Goal: Check status: Check status

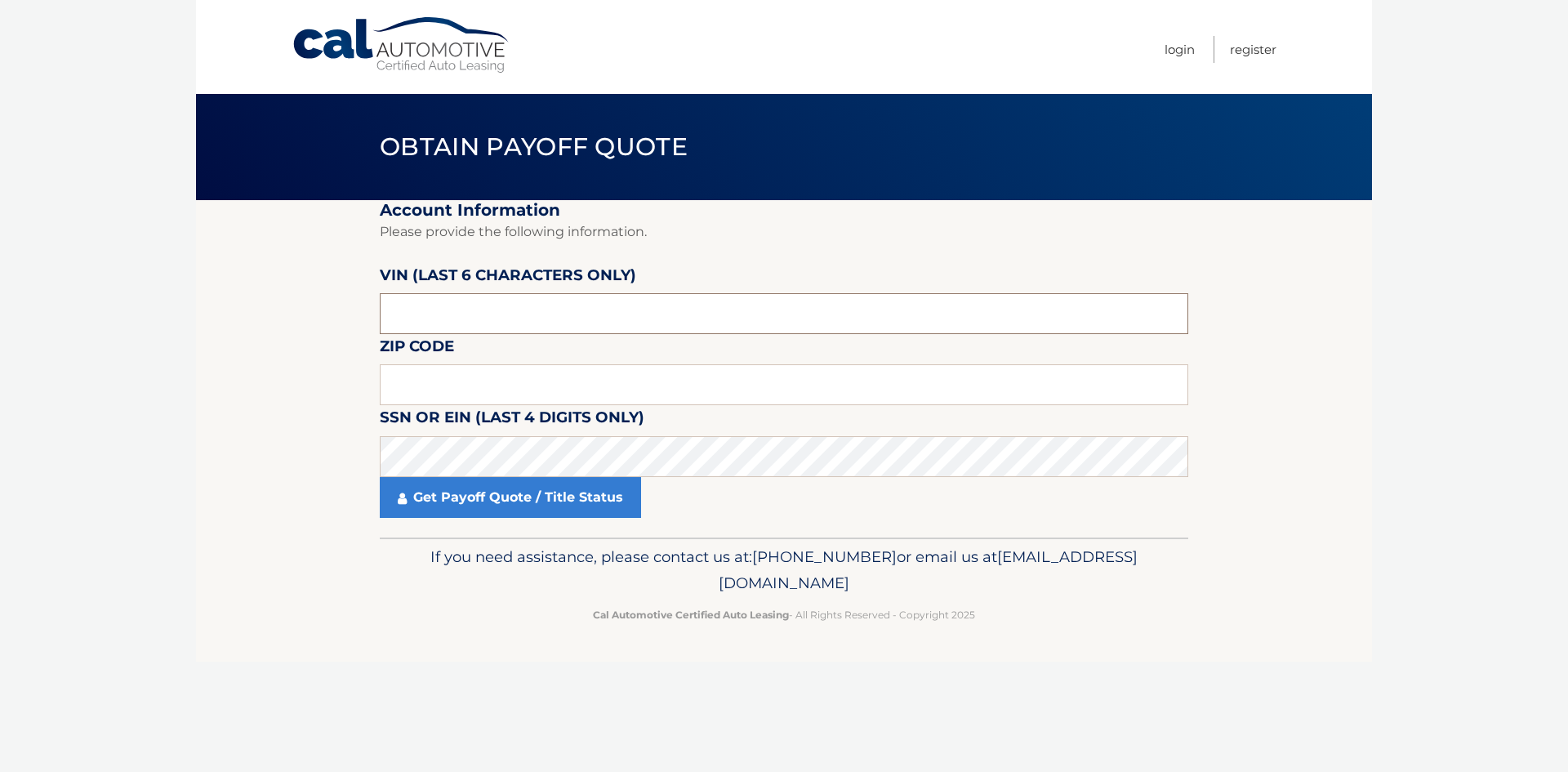
click at [557, 310] on input "text" at bounding box center [784, 313] width 808 height 41
click at [208, 360] on section "Account Information Please provide the following information. [PERSON_NAME] (la…" at bounding box center [784, 369] width 1176 height 338
click at [419, 376] on input "text" at bounding box center [784, 385] width 808 height 41
click at [492, 316] on input "text" at bounding box center [784, 313] width 808 height 41
type input "609752"
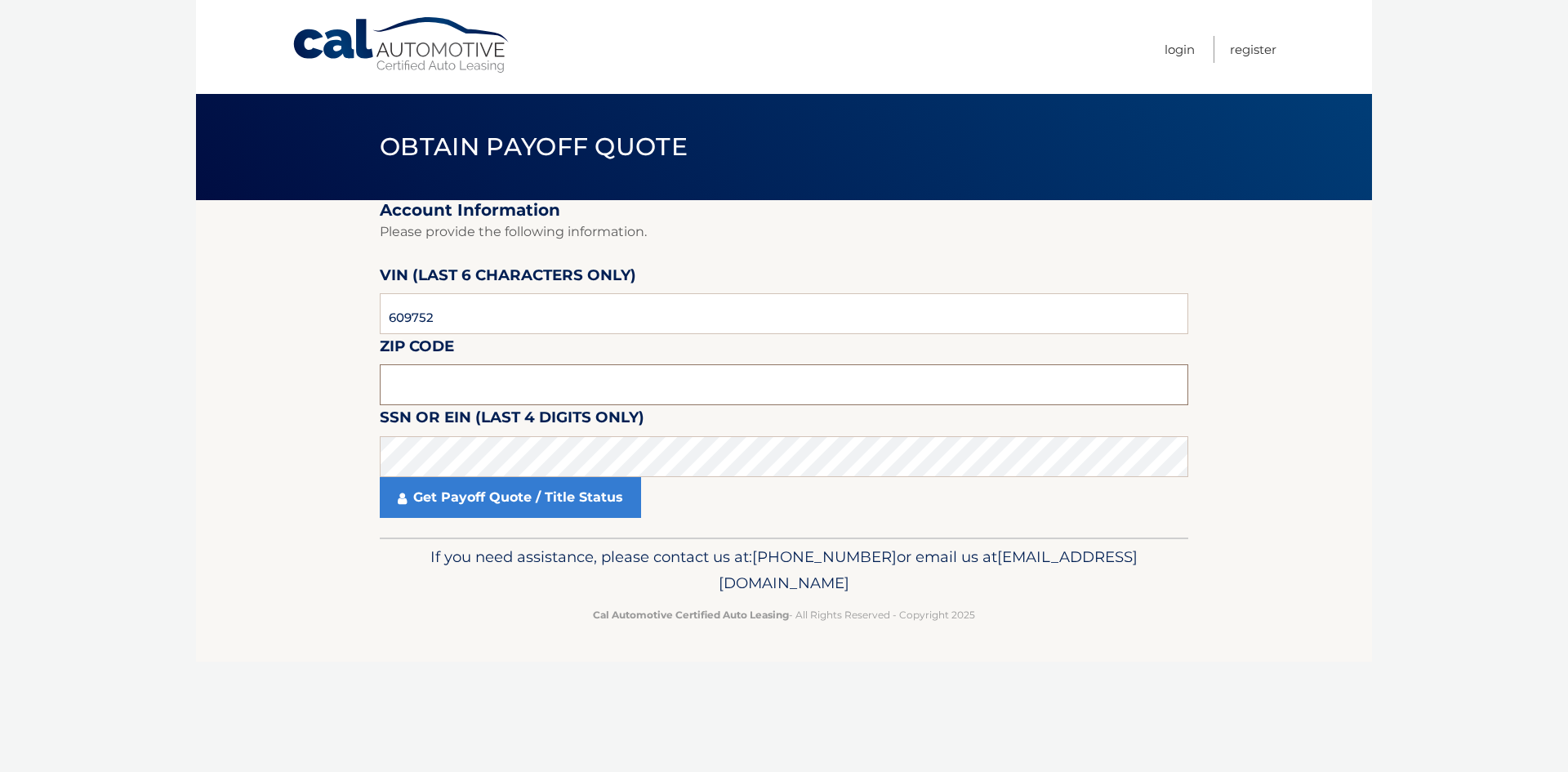
drag, startPoint x: 535, startPoint y: 385, endPoint x: 470, endPoint y: 386, distance: 65.0
click at [535, 385] on input "text" at bounding box center [784, 385] width 808 height 41
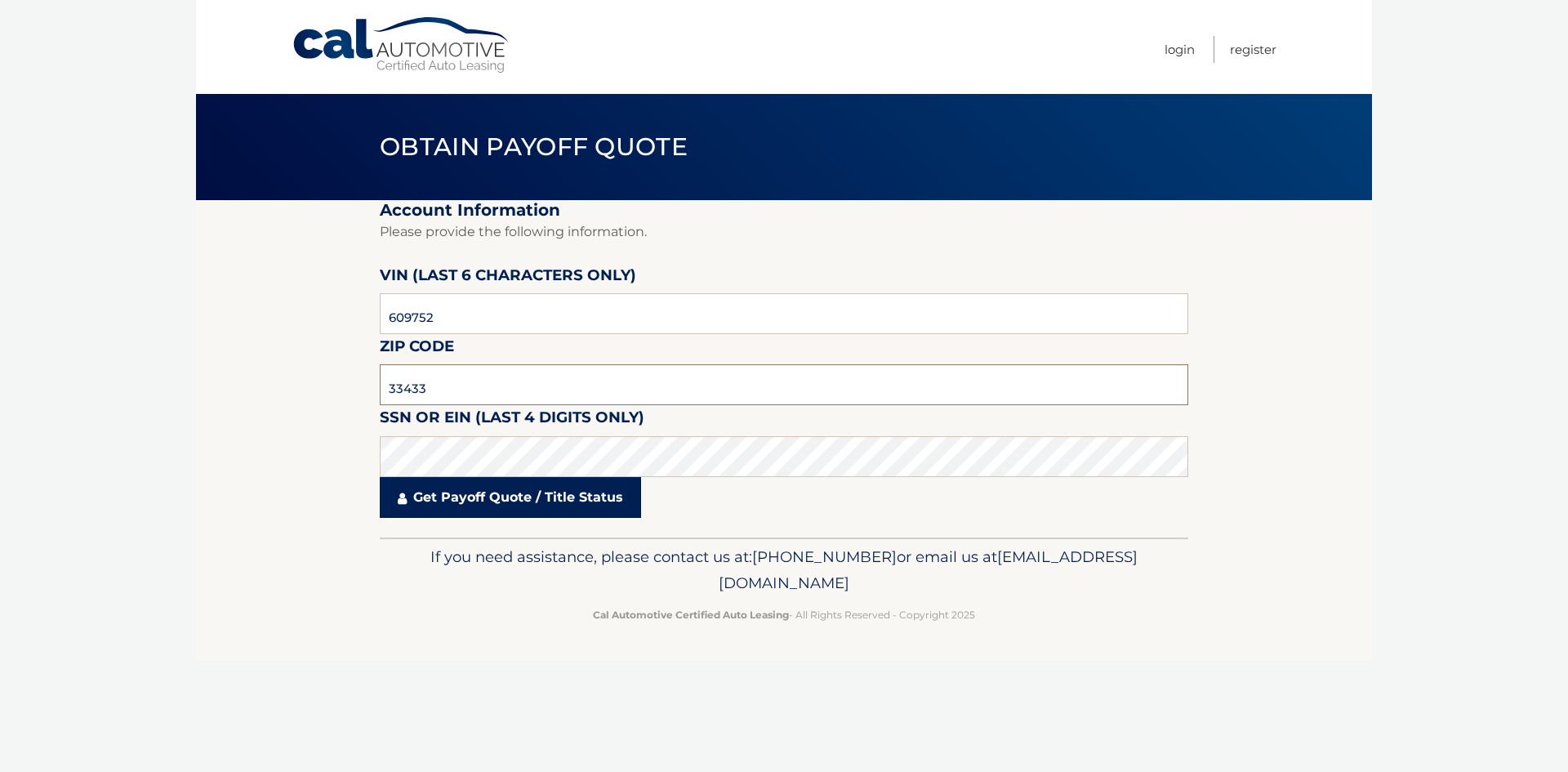
type input "33433"
click at [473, 507] on link "Get Payoff Quote / Title Status" at bounding box center [510, 497] width 261 height 41
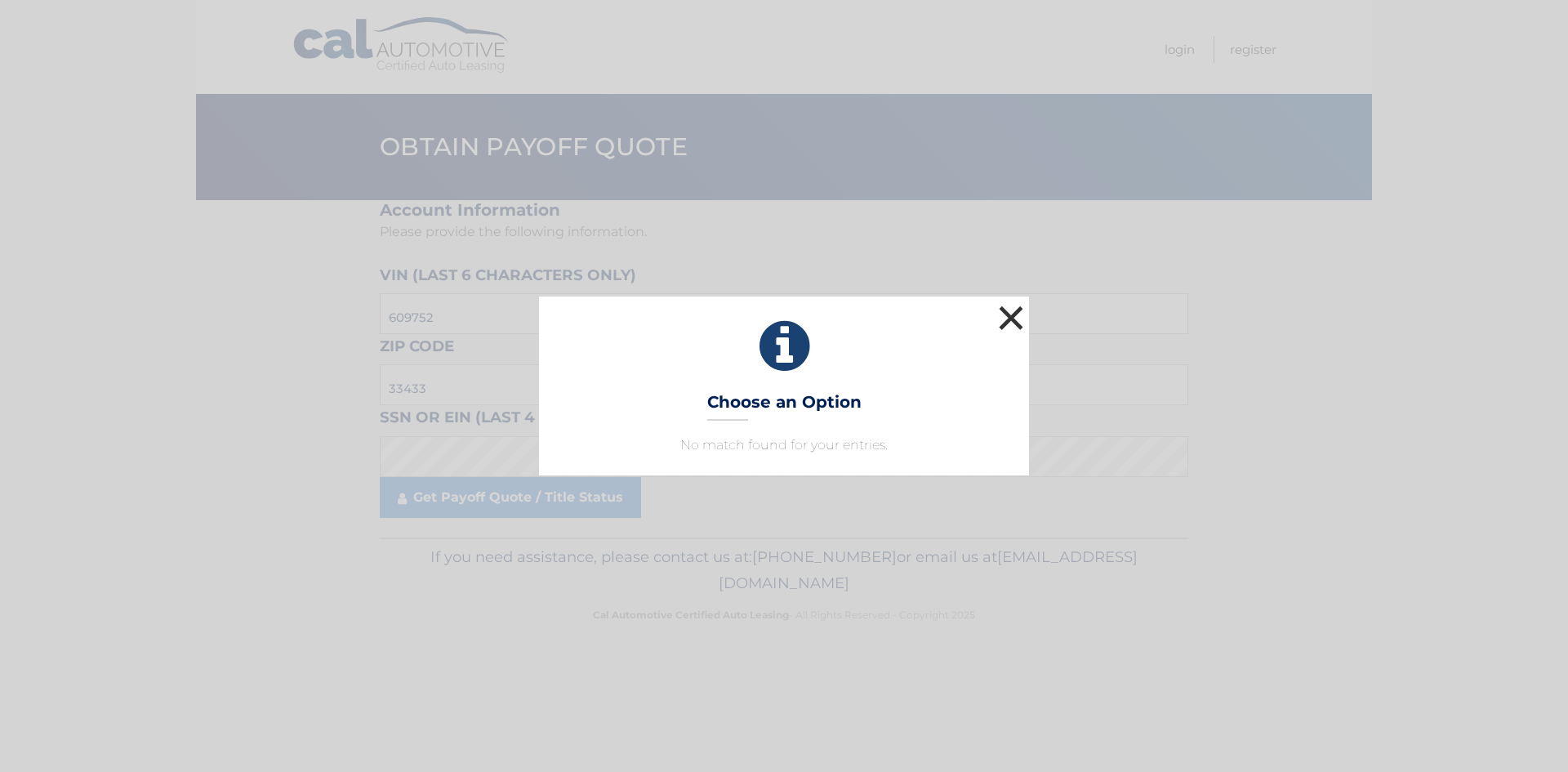
click at [1017, 302] on button "×" at bounding box center [1010, 318] width 33 height 33
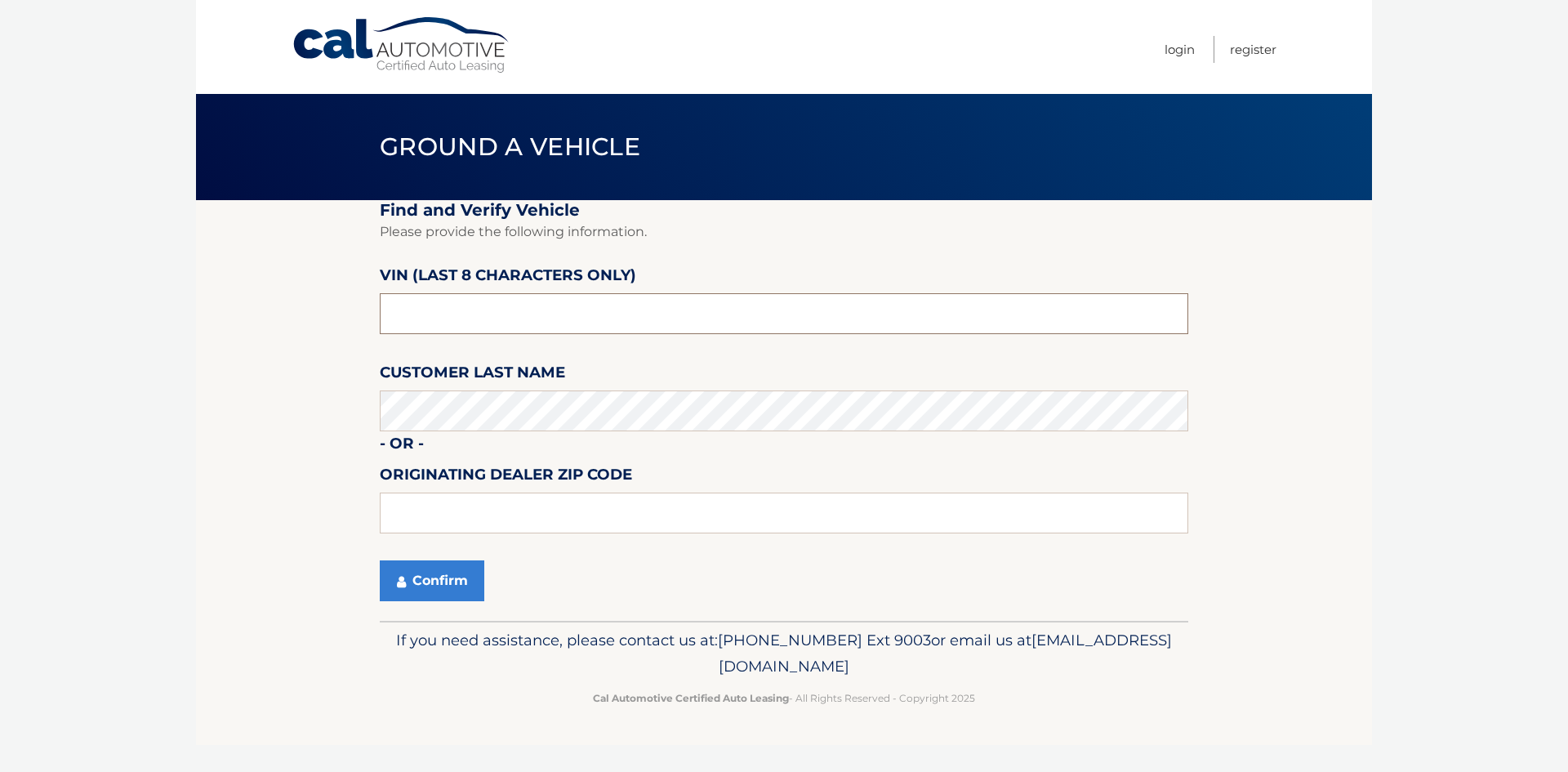
click at [551, 314] on input "text" at bounding box center [784, 313] width 808 height 41
type input "PU609752"
click at [379, 561] on button "Confirm" at bounding box center [431, 581] width 105 height 41
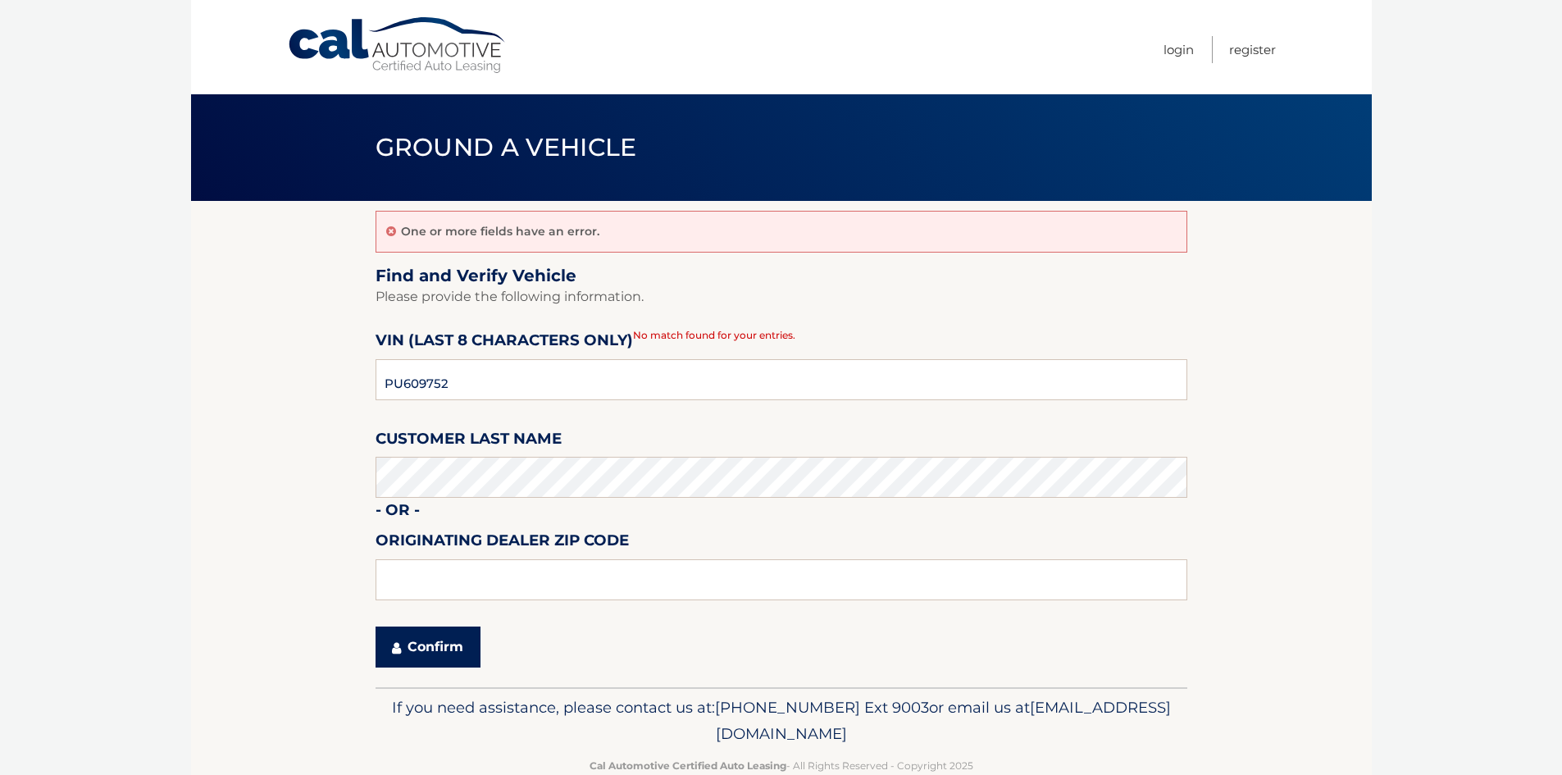
click at [456, 667] on button "Confirm" at bounding box center [428, 647] width 105 height 41
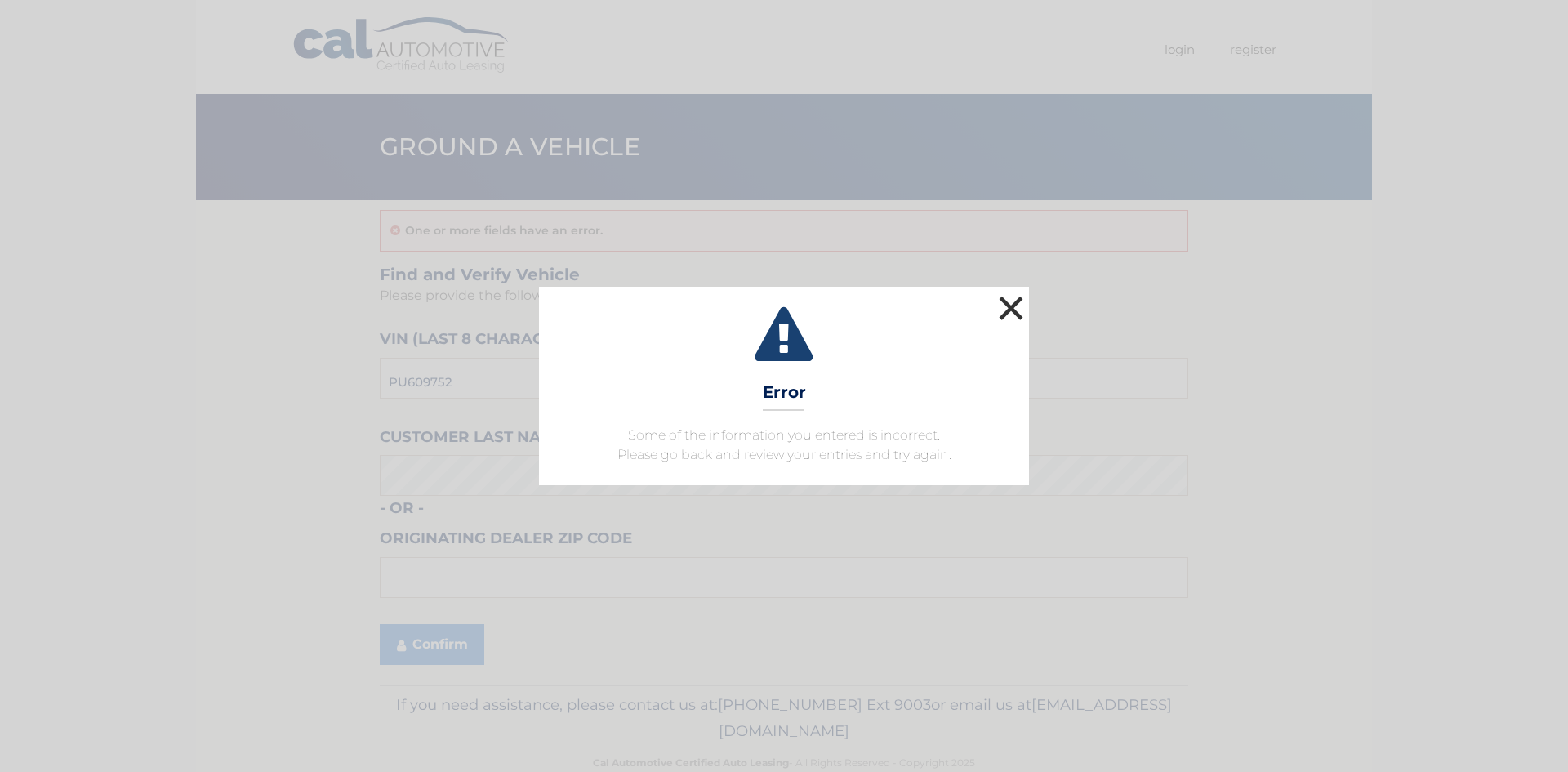
click at [1006, 322] on button "×" at bounding box center [1010, 308] width 33 height 33
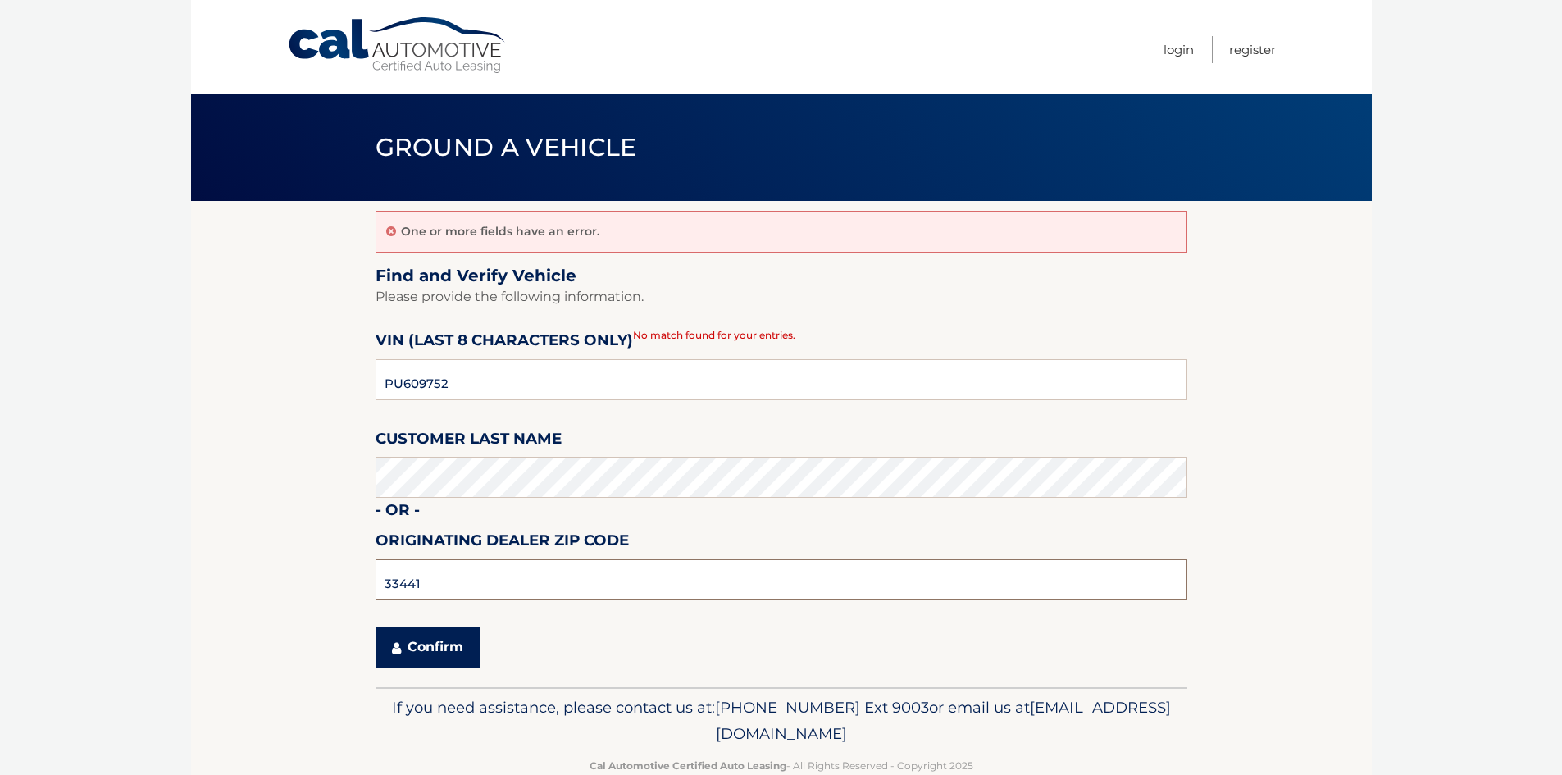
type input "33441"
click at [431, 644] on button "Confirm" at bounding box center [428, 647] width 105 height 41
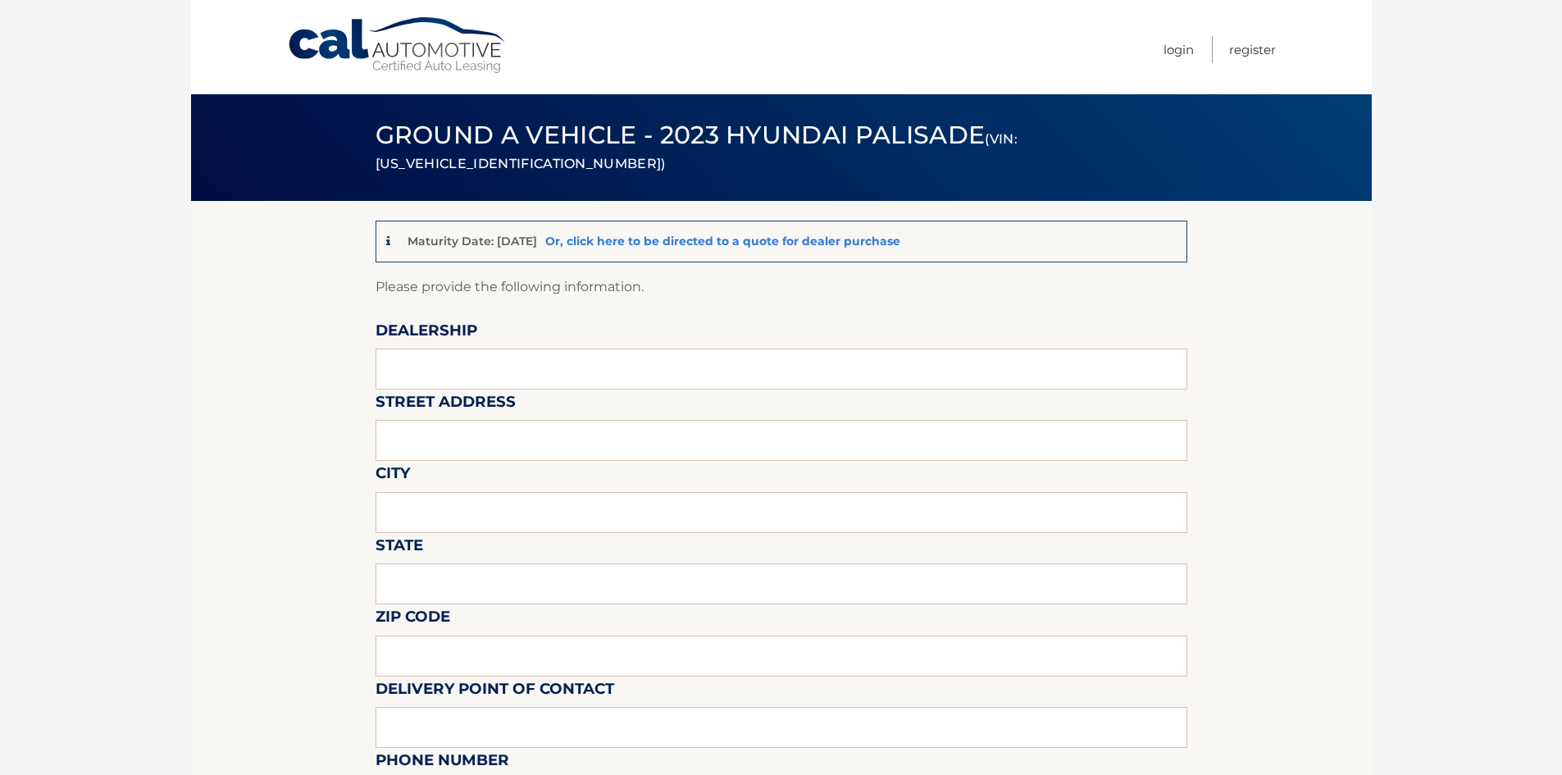
click at [791, 242] on link "Or, click here to be directed to a quote for dealer purchase" at bounding box center [722, 241] width 355 height 15
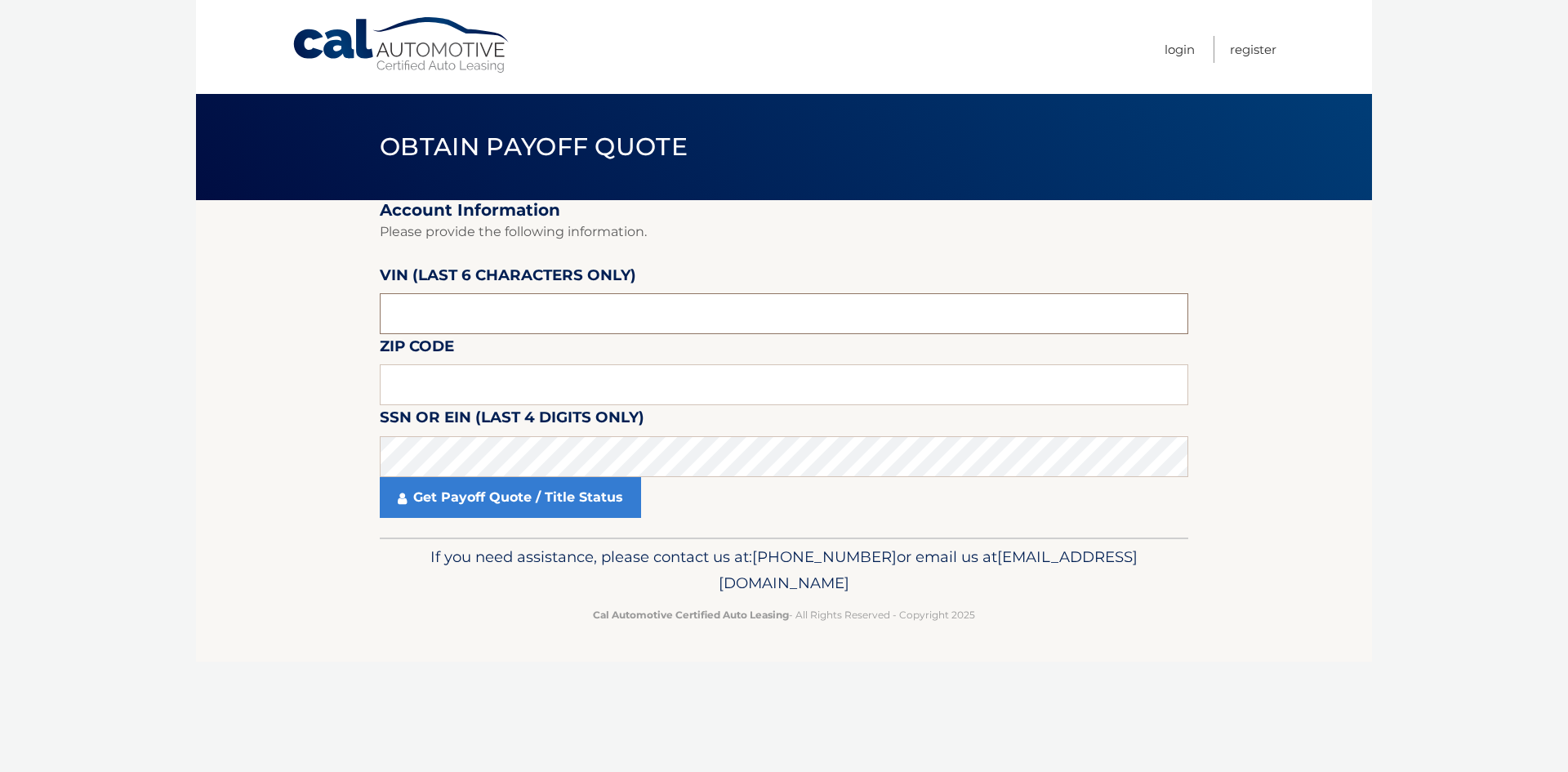
click at [524, 311] on input "text" at bounding box center [784, 313] width 808 height 41
type input "609752"
click at [513, 388] on input "33" at bounding box center [784, 385] width 808 height 41
type input "33433"
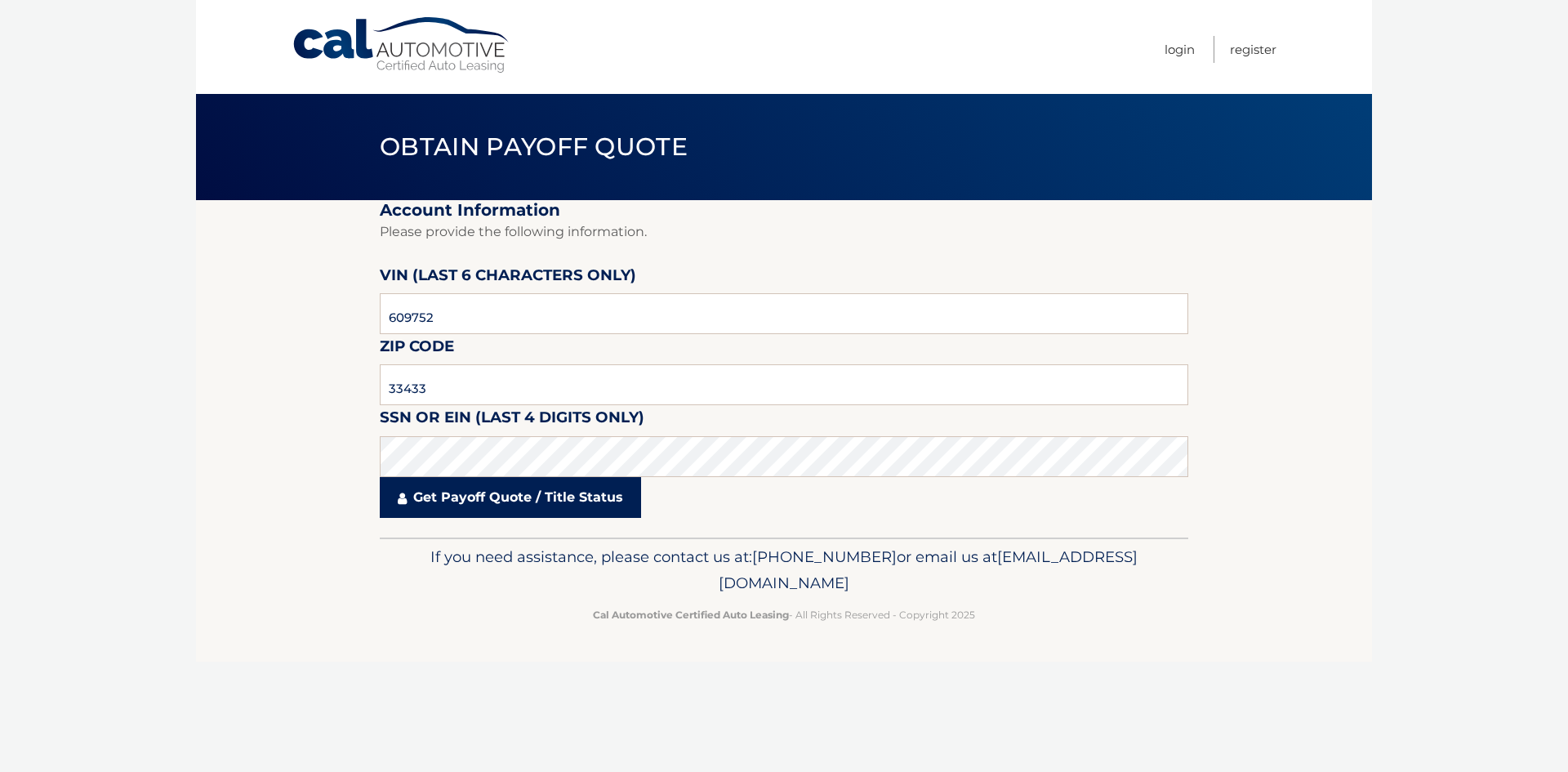
click at [547, 502] on link "Get Payoff Quote / Title Status" at bounding box center [510, 497] width 261 height 41
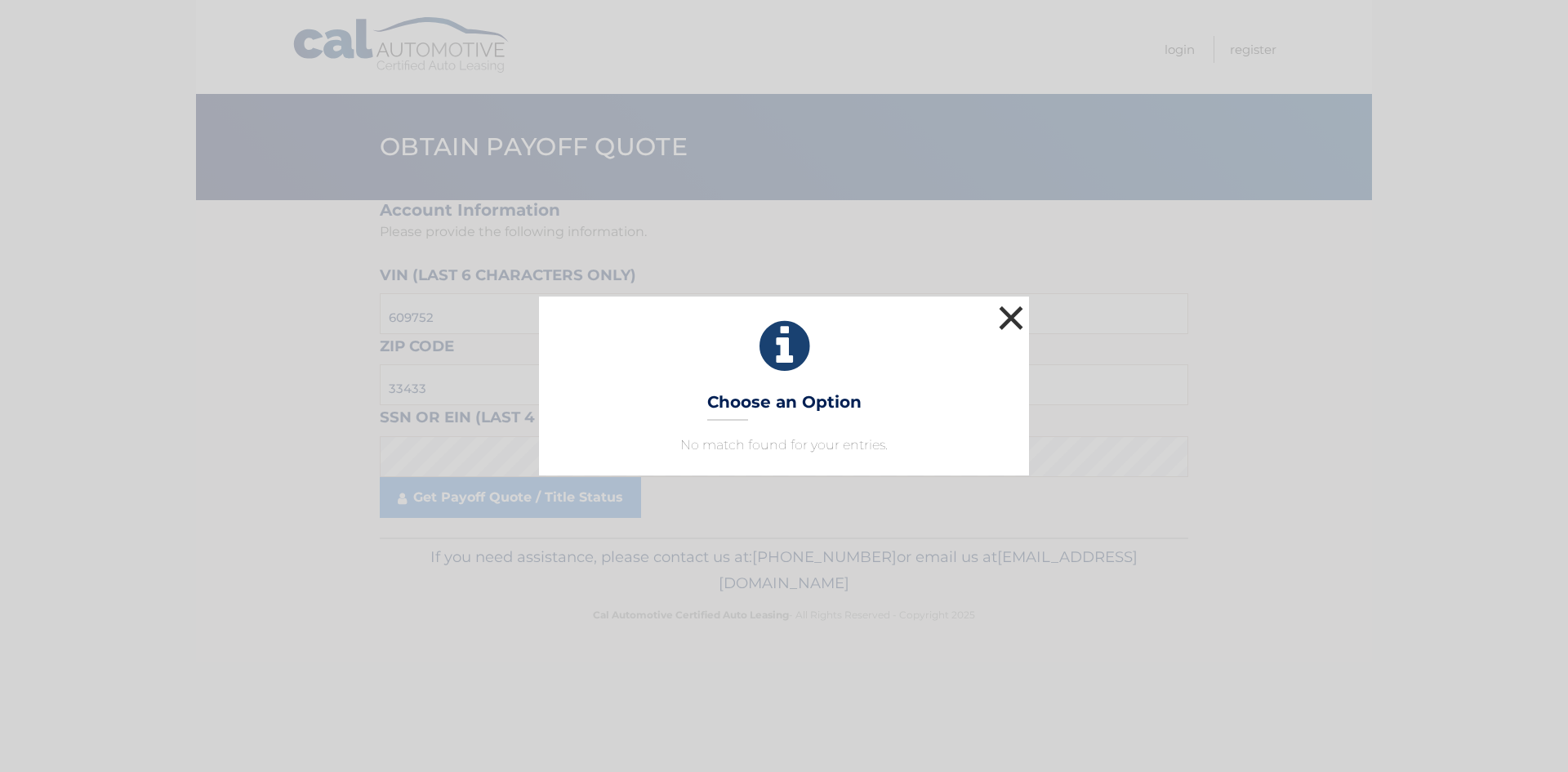
click at [1021, 321] on button "×" at bounding box center [1010, 318] width 33 height 33
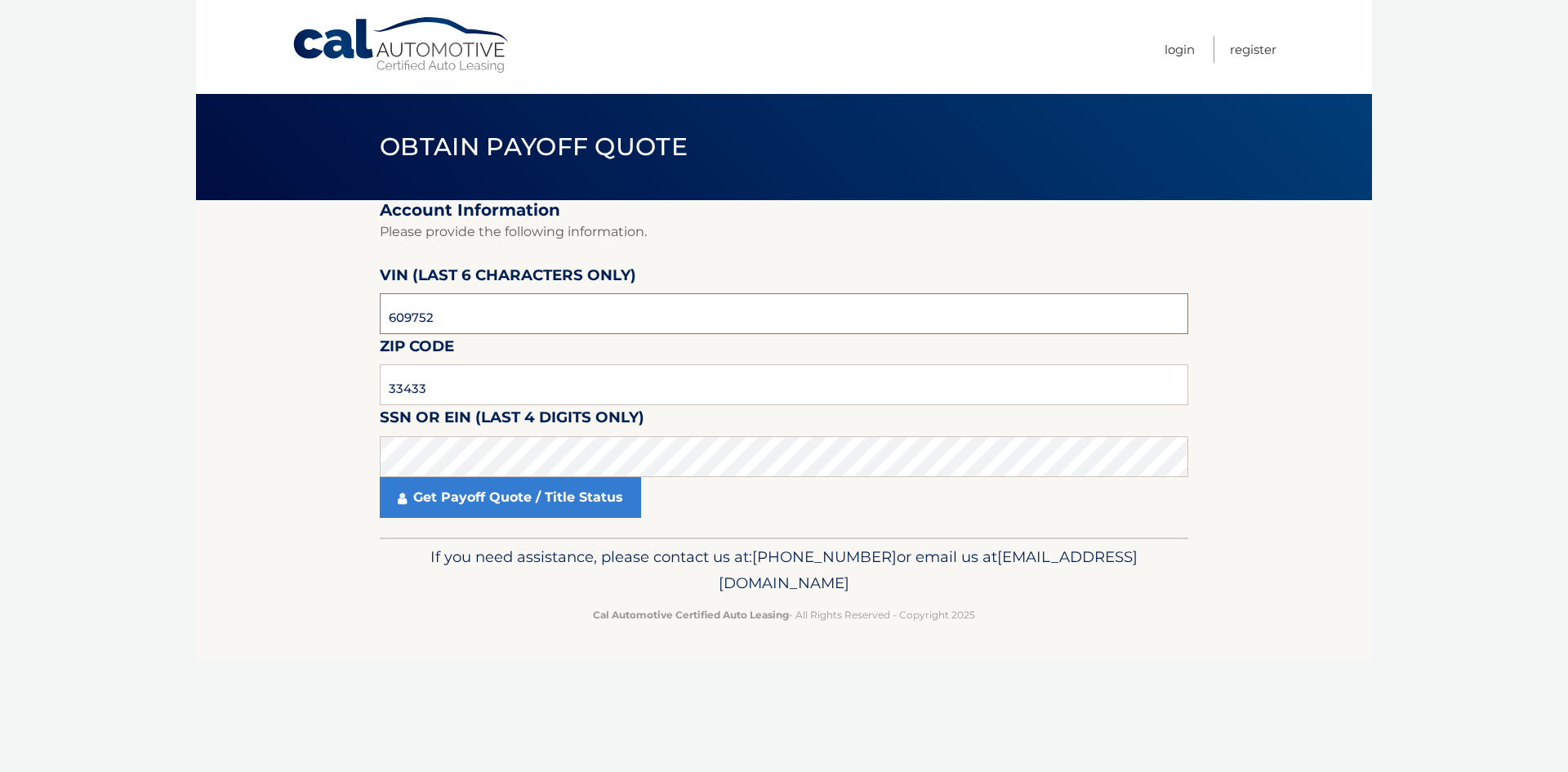
click at [481, 321] on input "609752" at bounding box center [784, 313] width 808 height 41
type input "6*****"
type input "597764"
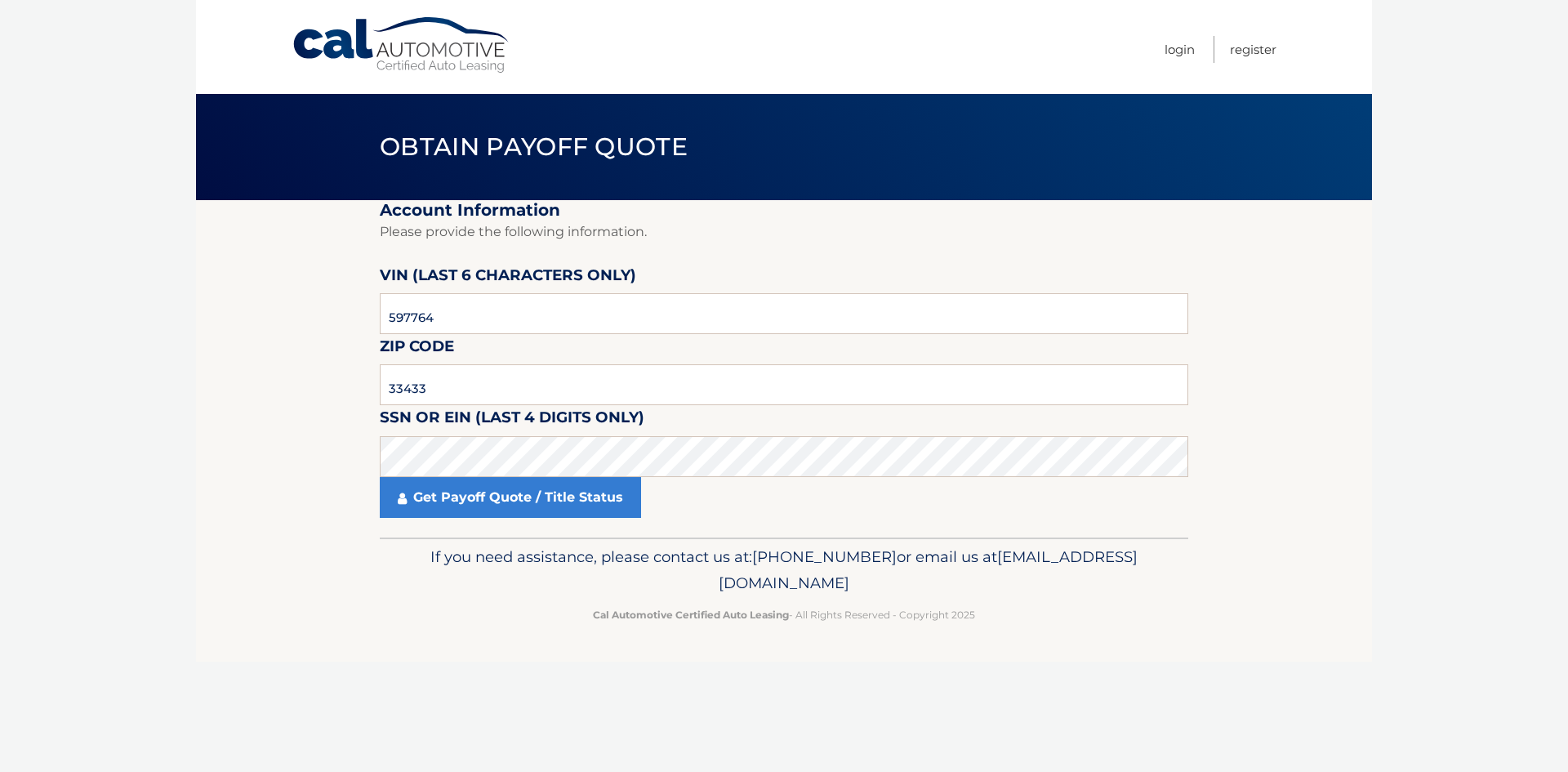
click at [555, 520] on fieldset "Account Information Please provide the following information. VIN (last 6 chara…" at bounding box center [784, 369] width 808 height 338
click at [550, 511] on link "Get Payoff Quote / Title Status" at bounding box center [510, 497] width 261 height 41
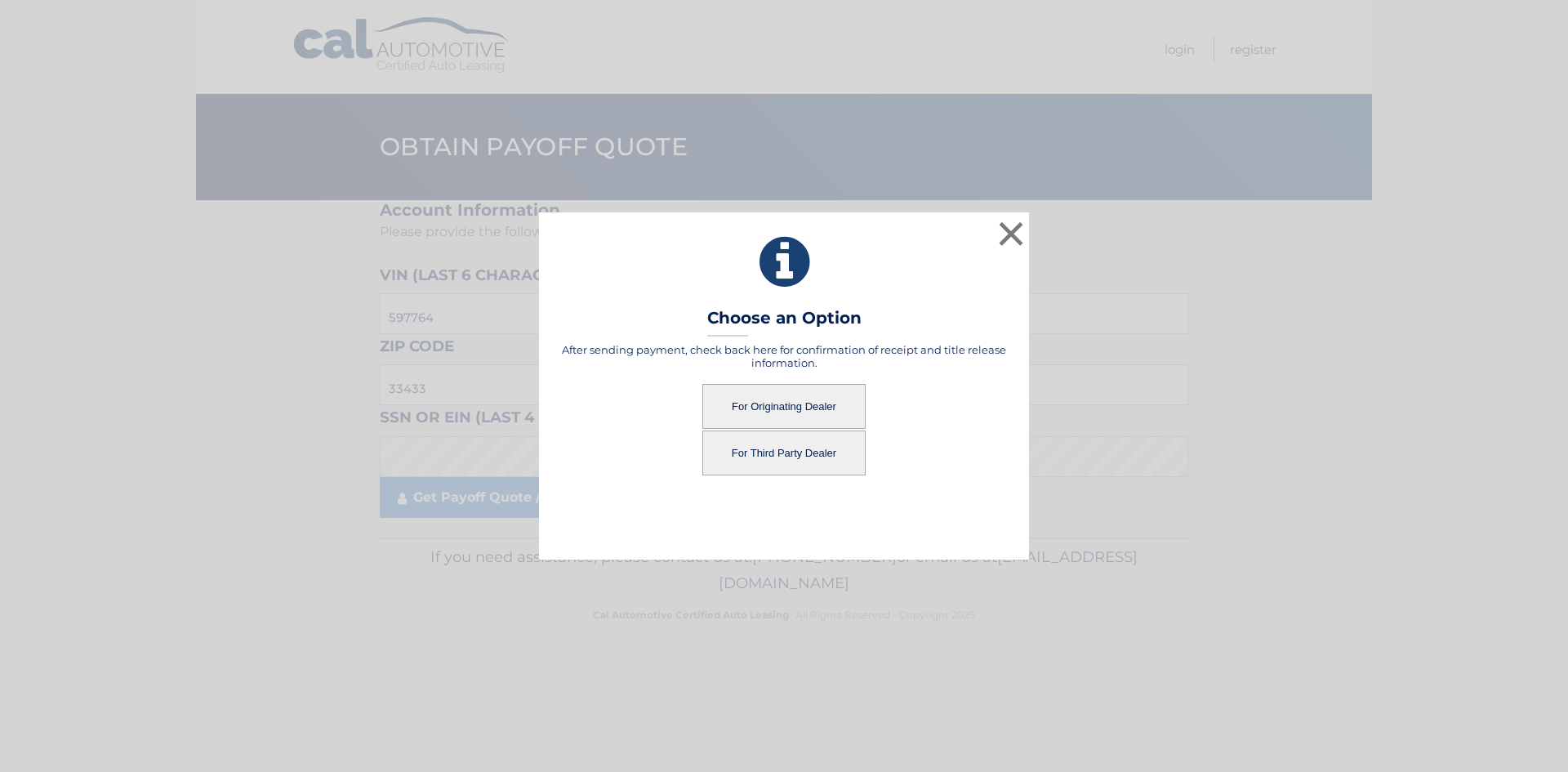
click at [817, 396] on button "For Originating Dealer" at bounding box center [784, 405] width 163 height 45
click at [788, 411] on button "For Originating Dealer" at bounding box center [784, 405] width 163 height 45
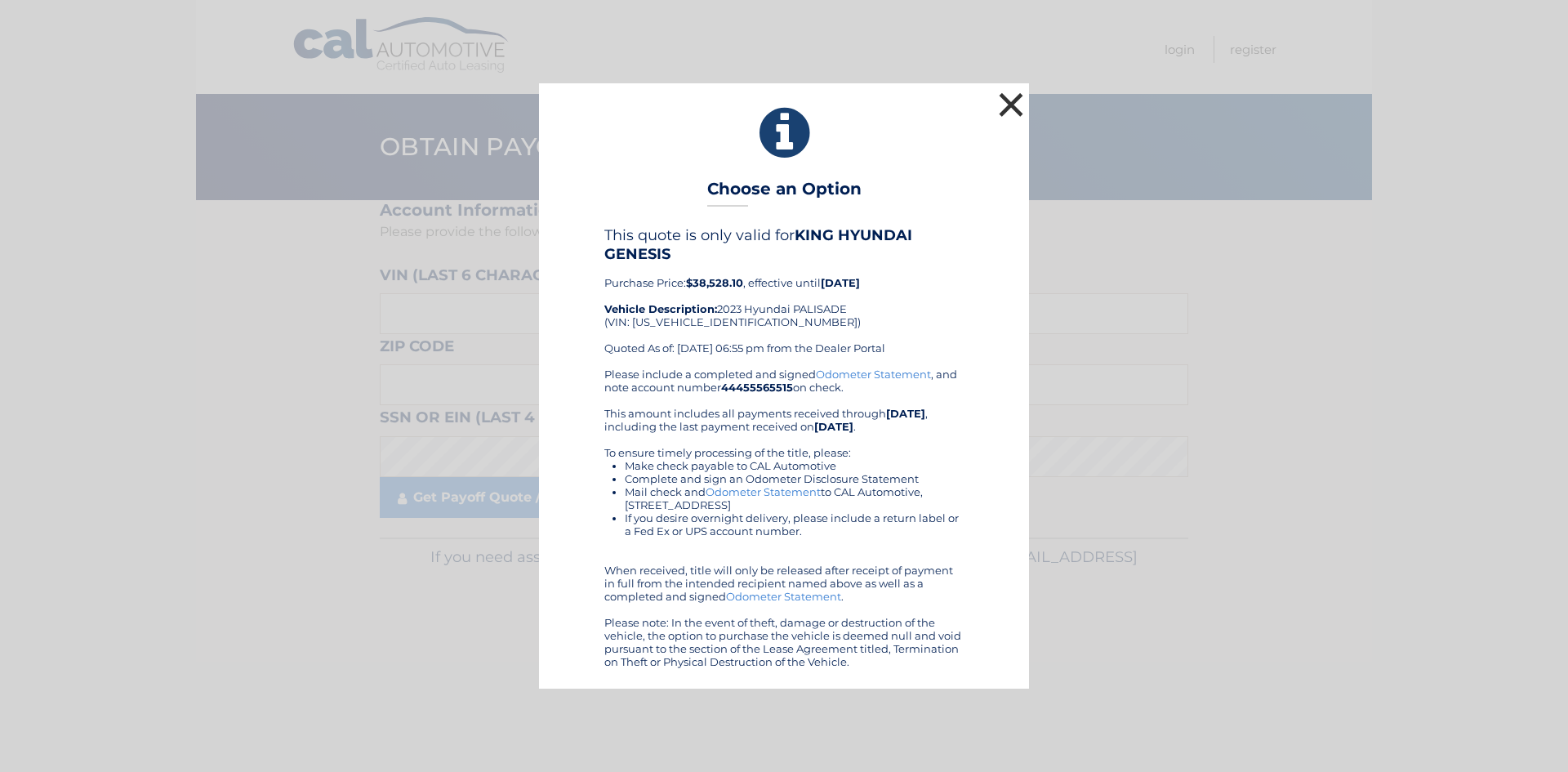
click at [1015, 112] on button "×" at bounding box center [1010, 105] width 33 height 33
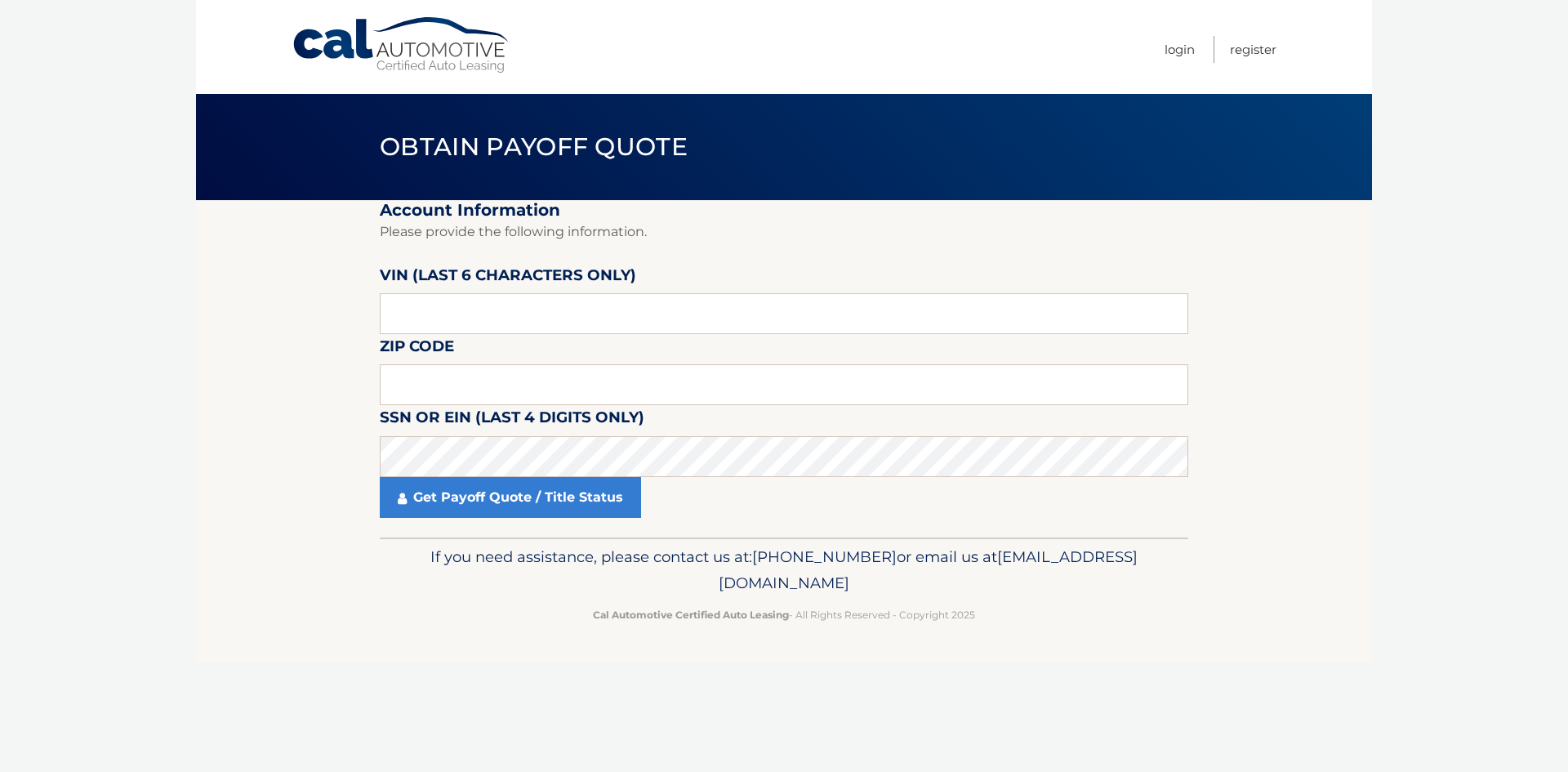
click at [147, 270] on body "Cal Automotive Menu Login Register Obtain Payoff Quote" at bounding box center [784, 386] width 1568 height 772
